Goal: Task Accomplishment & Management: Manage account settings

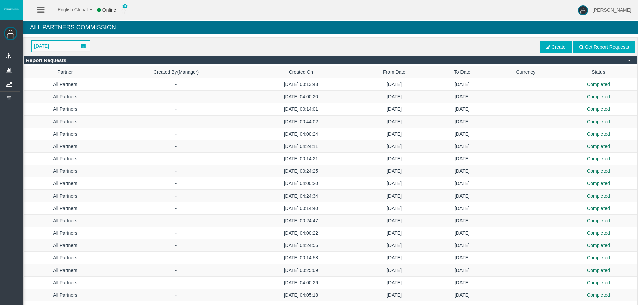
scroll to position [737, 0]
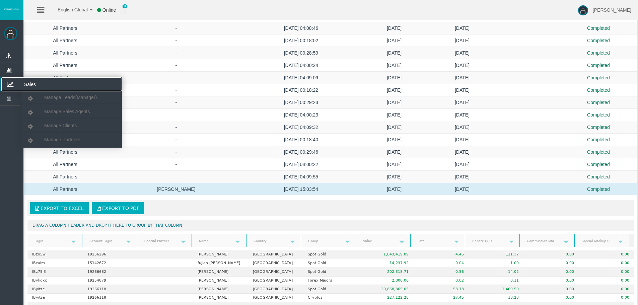
click at [14, 84] on icon at bounding box center [10, 84] width 18 height 14
click at [56, 140] on span "Manage Partners" at bounding box center [62, 139] width 36 height 5
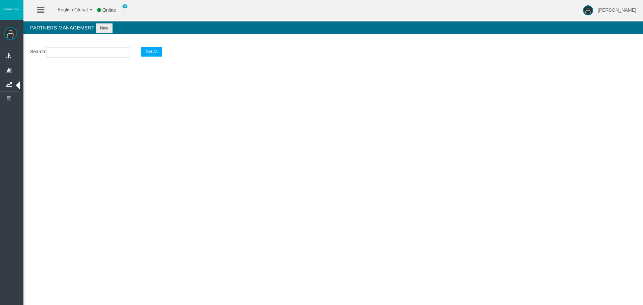
click at [68, 52] on input "text" at bounding box center [88, 52] width 84 height 10
paste input "19264467"
click at [59, 51] on input "19264467" at bounding box center [88, 52] width 84 height 10
paste input "IB3t4g5"
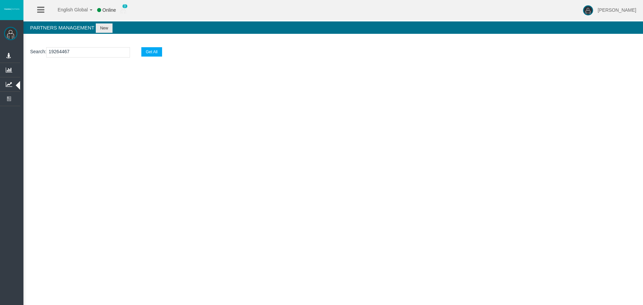
type input "IB3t4g5"
select select "25"
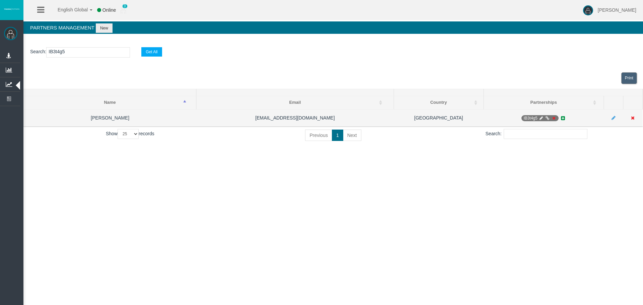
type input "IB3t4g5"
click at [541, 118] on icon at bounding box center [540, 118] width 5 height 4
select select "0"
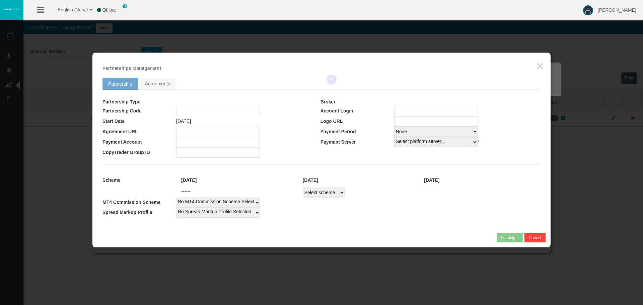
type input "IB3t4g5"
type input "19264467"
select select
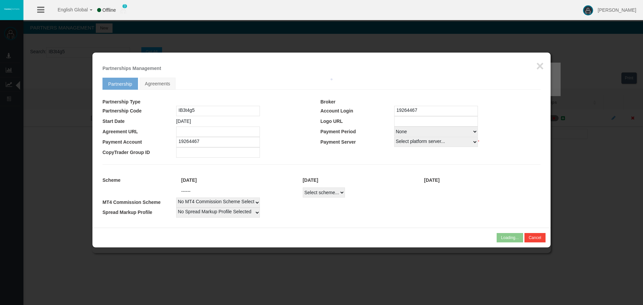
select select
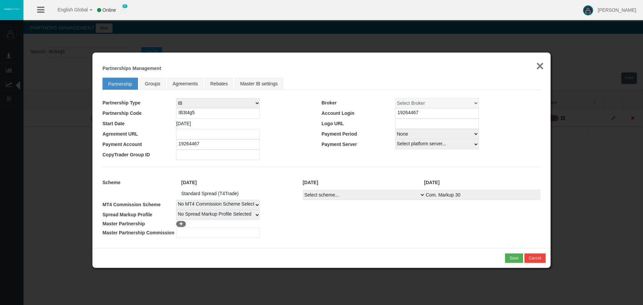
click at [542, 64] on button "×" at bounding box center [540, 65] width 8 height 13
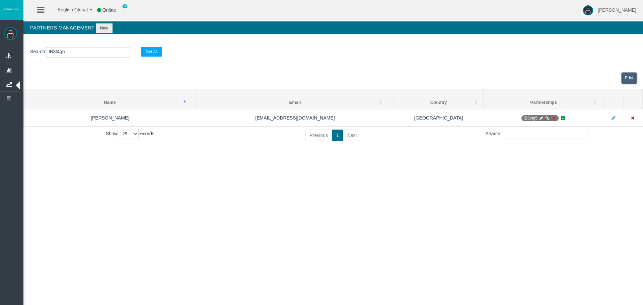
click at [57, 53] on input "IB3t4g5" at bounding box center [88, 52] width 84 height 10
paste input "zo5wj"
type input "IBzo5wj"
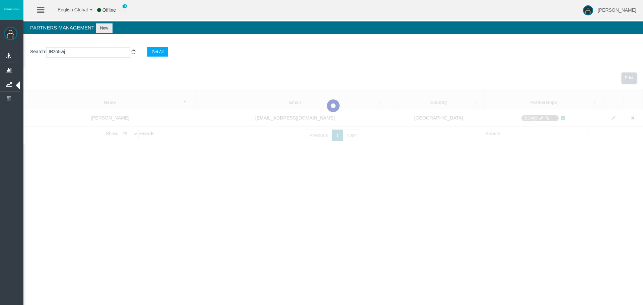
select select "25"
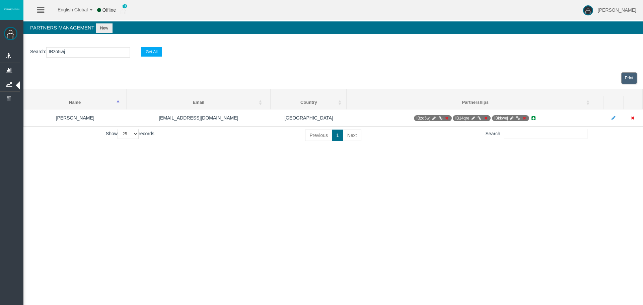
type input "IBzo5wj"
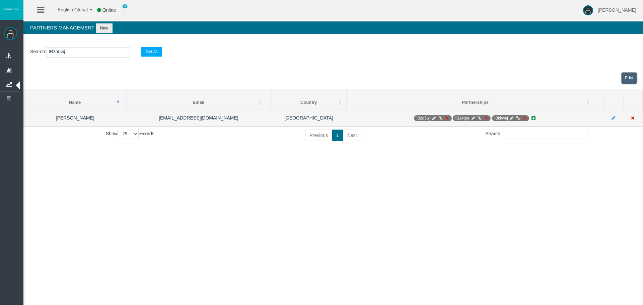
click at [433, 119] on icon at bounding box center [433, 118] width 5 height 4
select select "0"
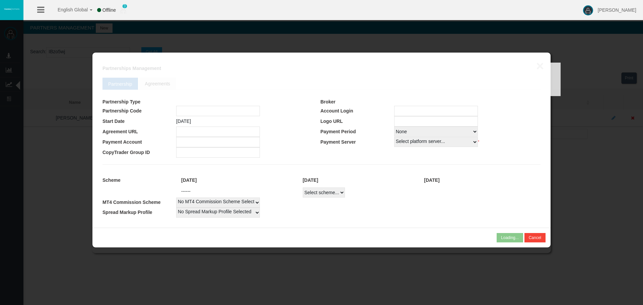
type input "IBzo5wj"
type input "19256296"
select select
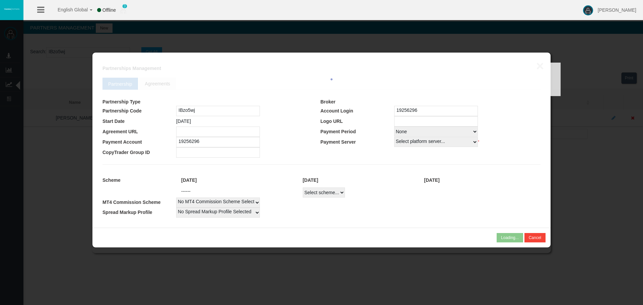
select select
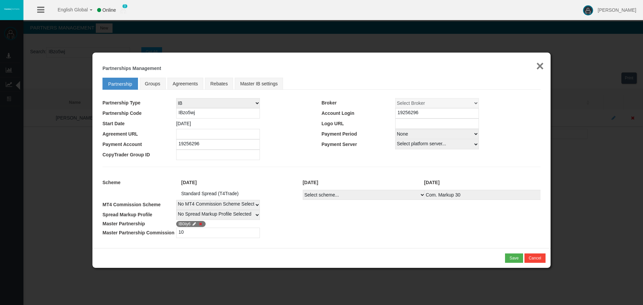
click at [540, 69] on button "×" at bounding box center [540, 65] width 8 height 13
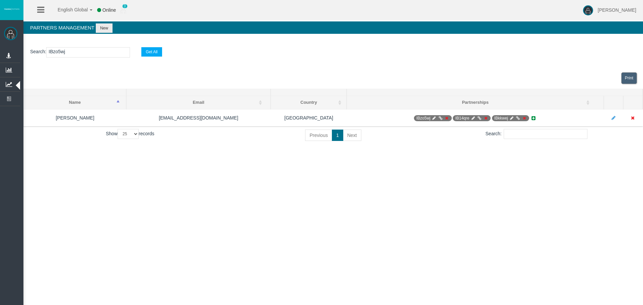
click at [58, 51] on input "IBzo5wj" at bounding box center [88, 52] width 84 height 10
paste input "oo4wm"
type input "IBoo4wm"
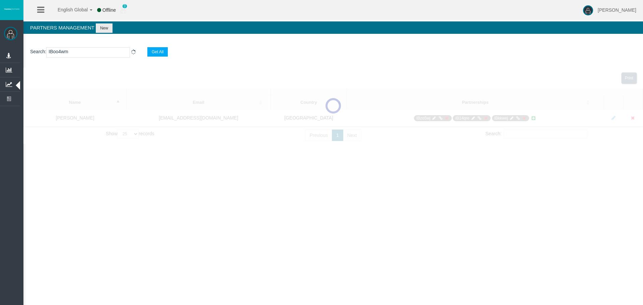
select select "25"
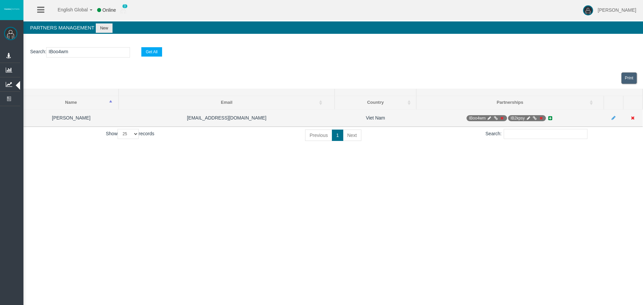
type input "IBoo4wm"
click at [489, 117] on icon at bounding box center [489, 118] width 5 height 4
select select "0"
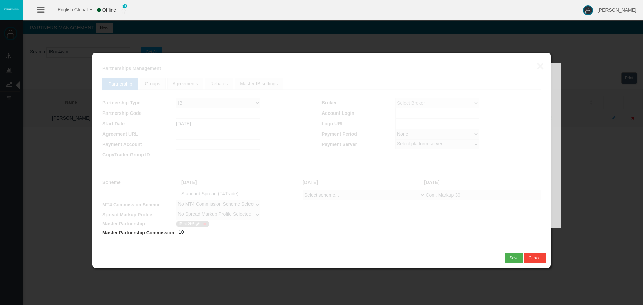
type input "IBoo4wm"
type input "19208788"
select select
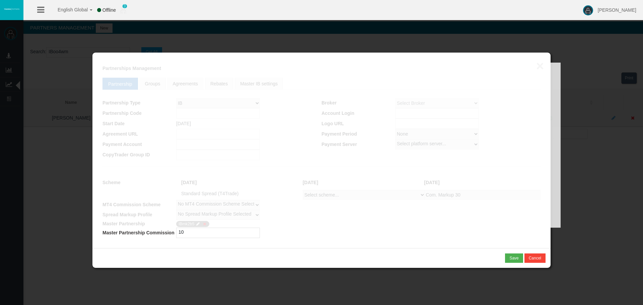
select select
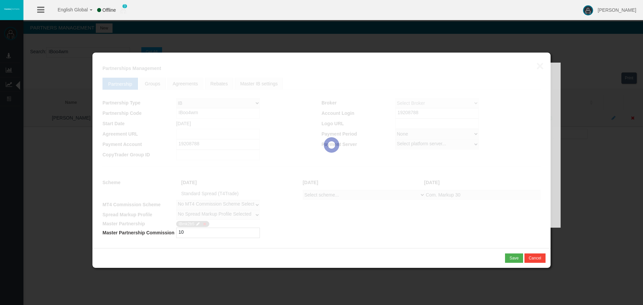
select select
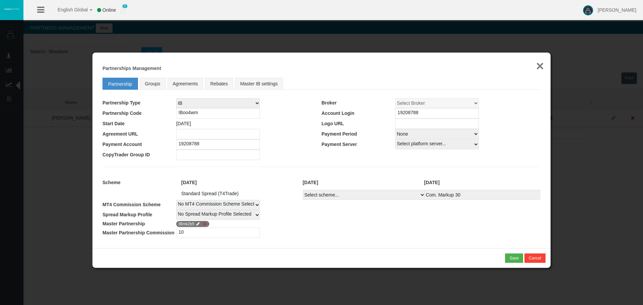
click at [539, 66] on button "×" at bounding box center [540, 65] width 8 height 13
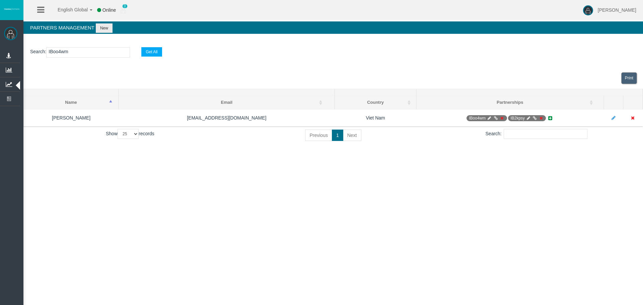
click at [62, 52] on input "IBoo4wm" at bounding box center [88, 52] width 84 height 10
paste input "ra0rd"
type input "IBra0rd"
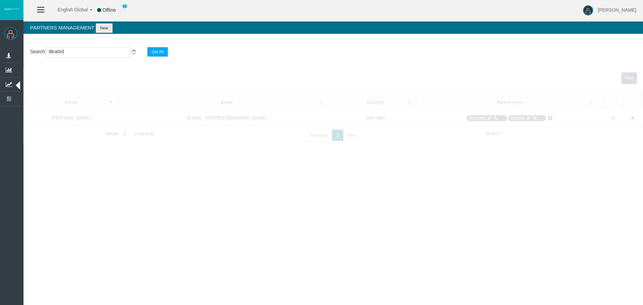
select select "25"
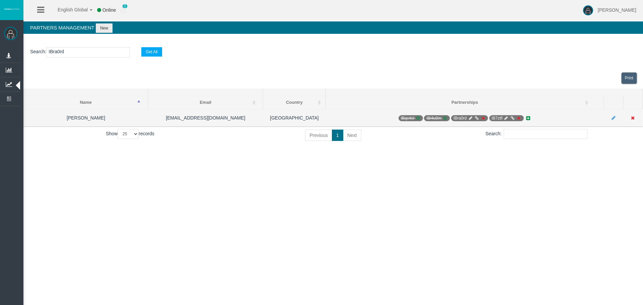
type input "IBra0rd"
click at [470, 117] on icon at bounding box center [470, 118] width 5 height 4
select select "0"
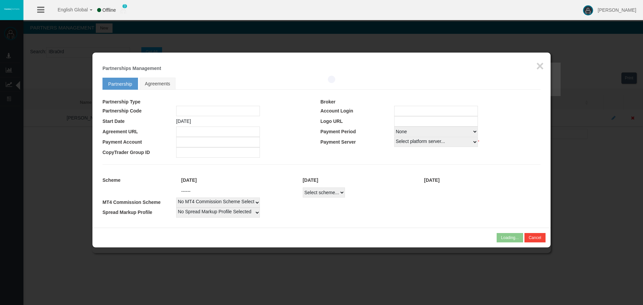
type input "IBra0rd"
type input "19260009"
select select
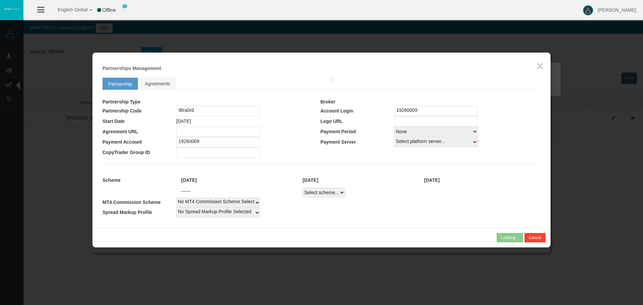
select select
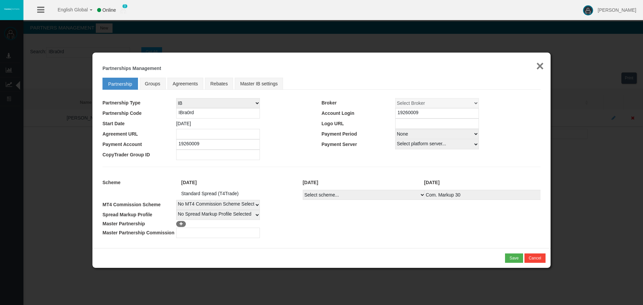
click at [538, 66] on button "×" at bounding box center [540, 65] width 8 height 13
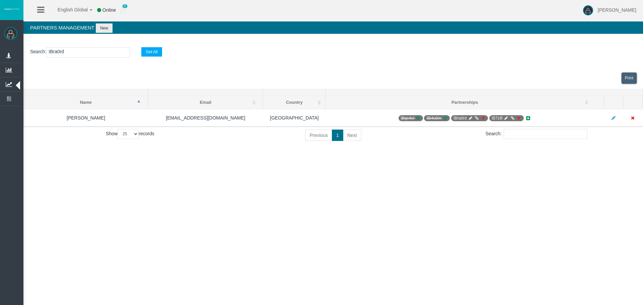
click at [540, 66] on section "Search : IBra0rd Get All" at bounding box center [332, 53] width 619 height 27
click at [54, 53] on input "IBra0rd" at bounding box center [88, 52] width 84 height 10
paste input "adohm"
type input "IBadohm"
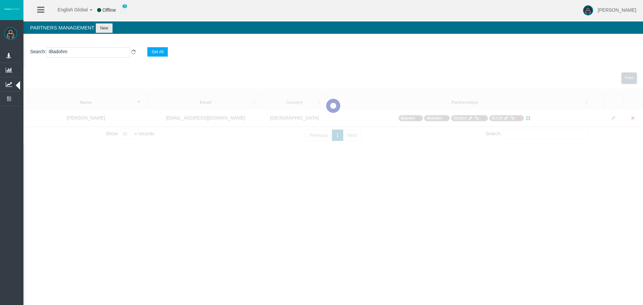
select select "25"
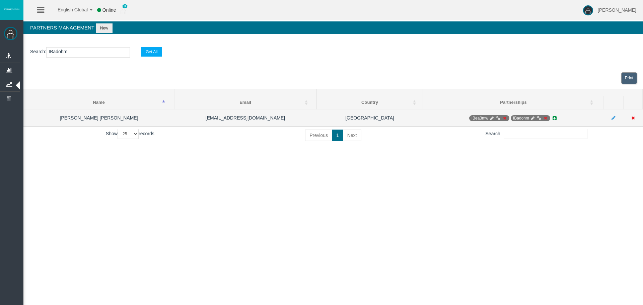
type input "IBadohm"
click at [533, 119] on icon at bounding box center [532, 118] width 5 height 4
select select "0"
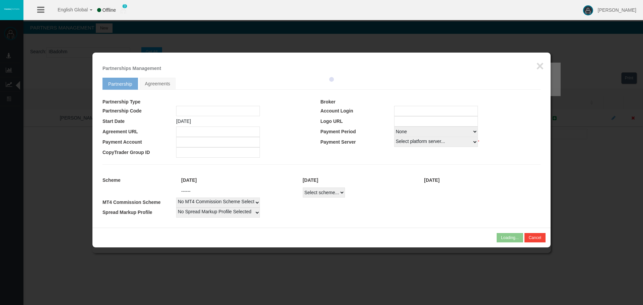
type input "IBadohm"
type input "19246382"
select select "1"
type input "19246382"
select select "1"
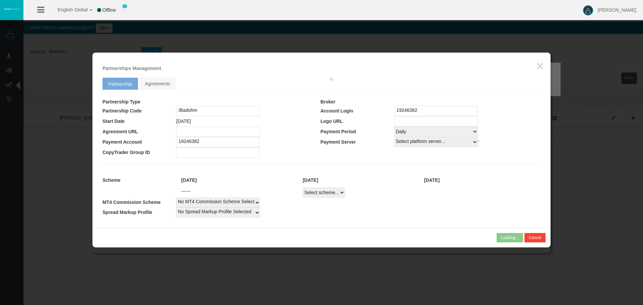
select select
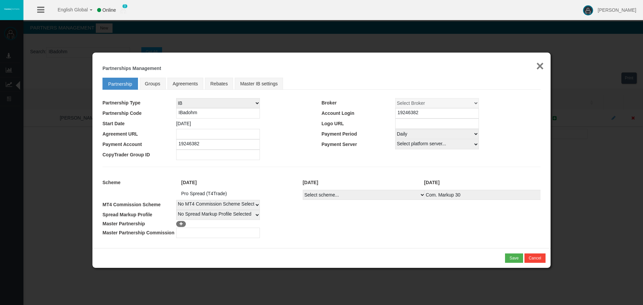
click at [538, 66] on button "×" at bounding box center [540, 65] width 8 height 13
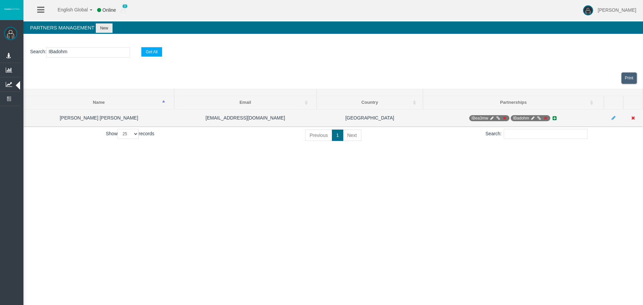
click at [532, 119] on icon at bounding box center [532, 118] width 5 height 4
select select "1"
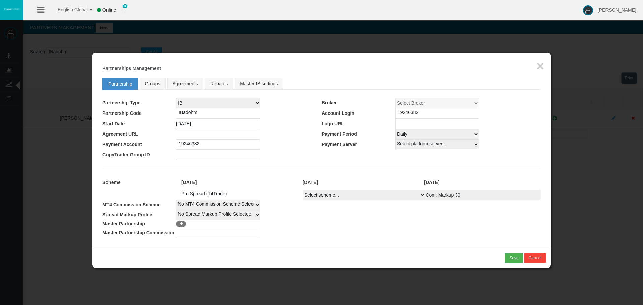
click at [189, 144] on input "19246382" at bounding box center [218, 144] width 84 height 10
click at [191, 142] on input "19246382" at bounding box center [218, 144] width 84 height 10
click at [540, 62] on button "×" at bounding box center [540, 65] width 8 height 13
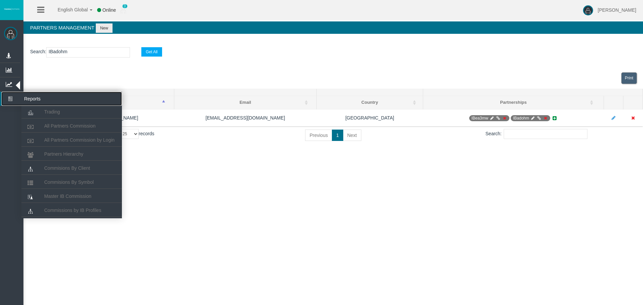
drag, startPoint x: 5, startPoint y: 97, endPoint x: 10, endPoint y: 98, distance: 4.7
click at [5, 97] on icon at bounding box center [10, 99] width 18 height 14
click at [62, 124] on span "All Partners Commission" at bounding box center [69, 125] width 51 height 5
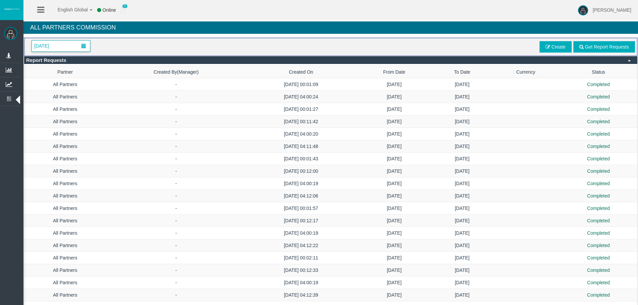
click at [75, 45] on span "[DATE]" at bounding box center [61, 45] width 58 height 11
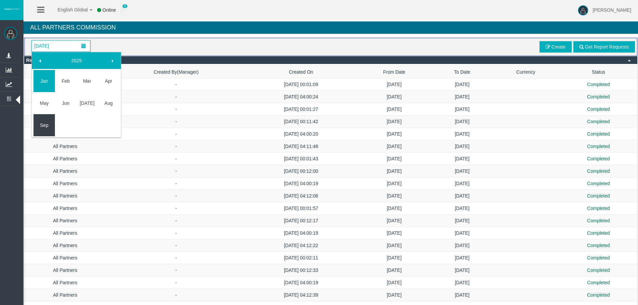
click at [42, 125] on link "Sep" at bounding box center [43, 125] width 21 height 12
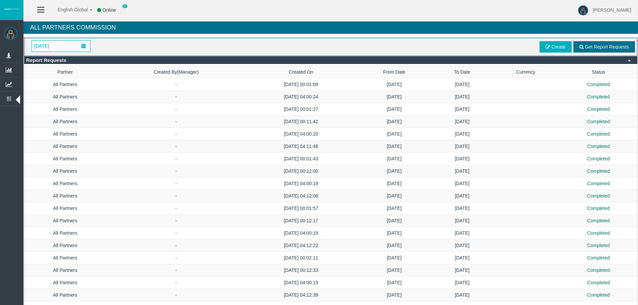
click at [586, 46] on span "Get Report Requests" at bounding box center [606, 46] width 44 height 5
click at [548, 45] on span at bounding box center [547, 47] width 5 height 5
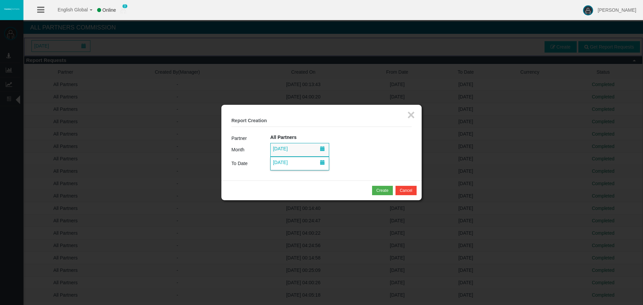
click at [288, 164] on span "[DATE]" at bounding box center [280, 162] width 19 height 9
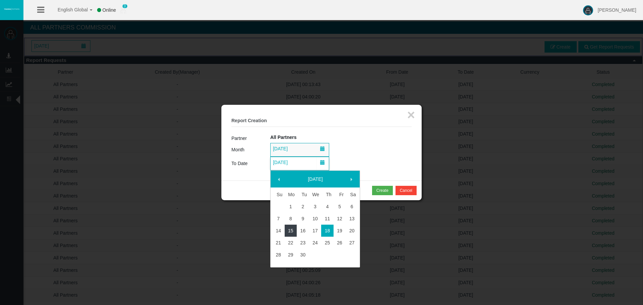
click at [295, 230] on link "15" at bounding box center [290, 231] width 12 height 12
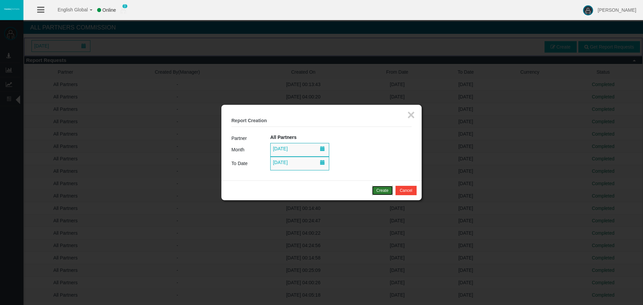
click at [377, 190] on div "Create" at bounding box center [382, 190] width 12 height 6
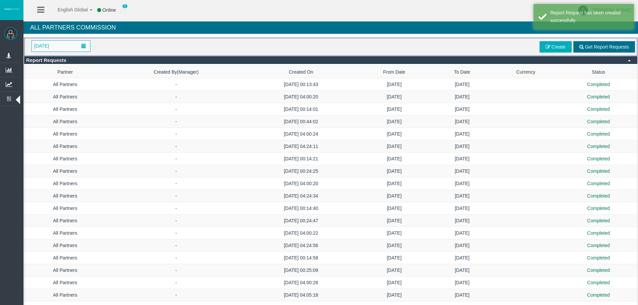
click at [584, 45] on span "Get Report Requests" at bounding box center [606, 46] width 44 height 5
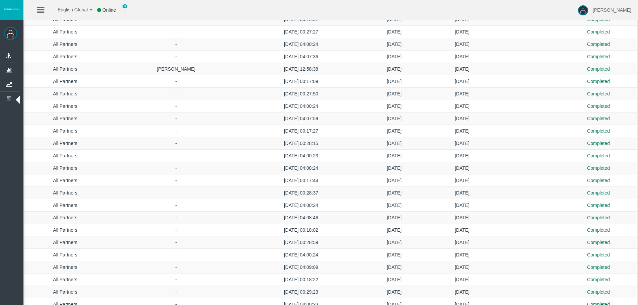
scroll to position [649, 0]
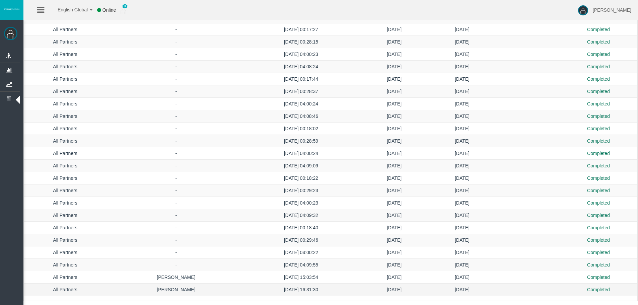
click at [253, 289] on td "[DATE] 16:31:30" at bounding box center [301, 289] width 110 height 12
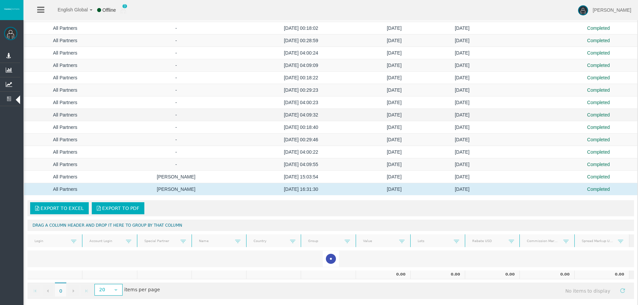
scroll to position [755, 0]
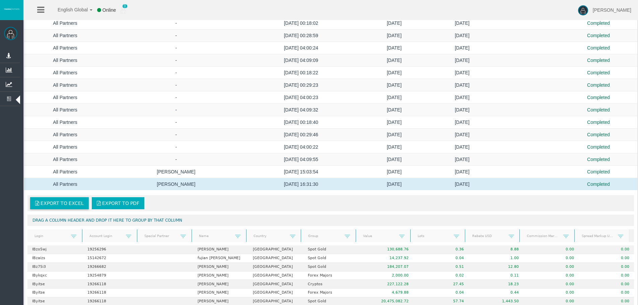
click at [63, 204] on span "Export to Excel" at bounding box center [61, 202] width 43 height 5
